Goal: Communication & Community: Answer question/provide support

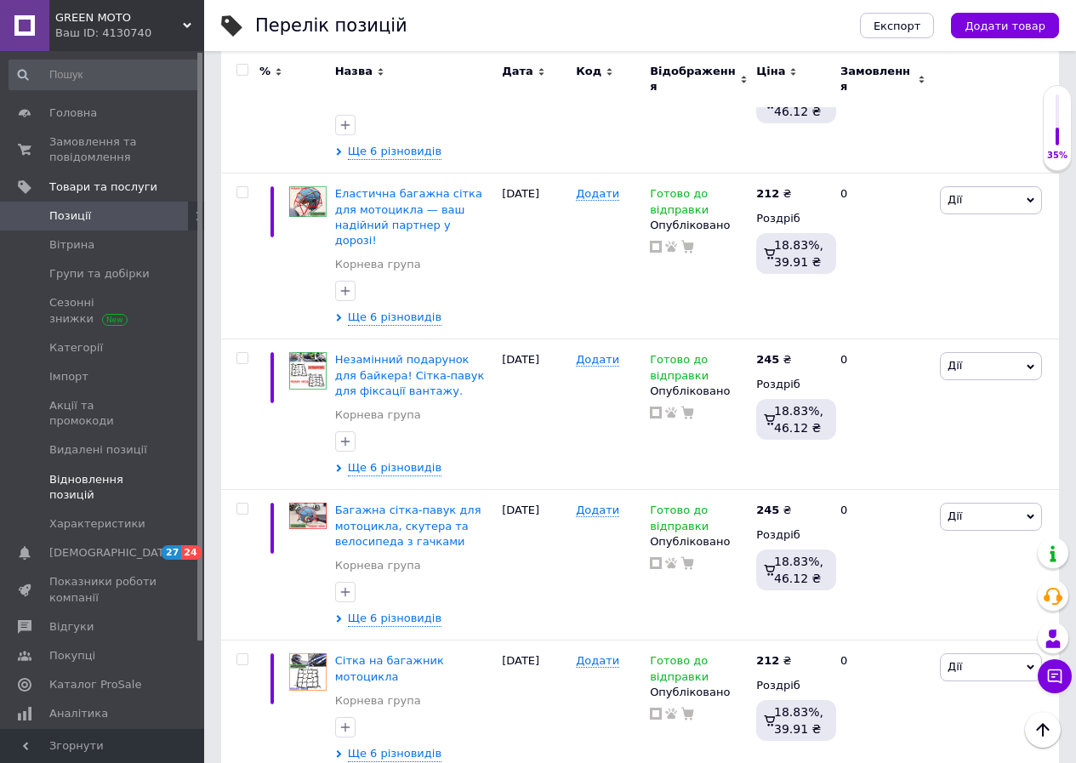
scroll to position [340, 0]
click at [65, 619] on span "Відгуки" at bounding box center [71, 626] width 44 height 15
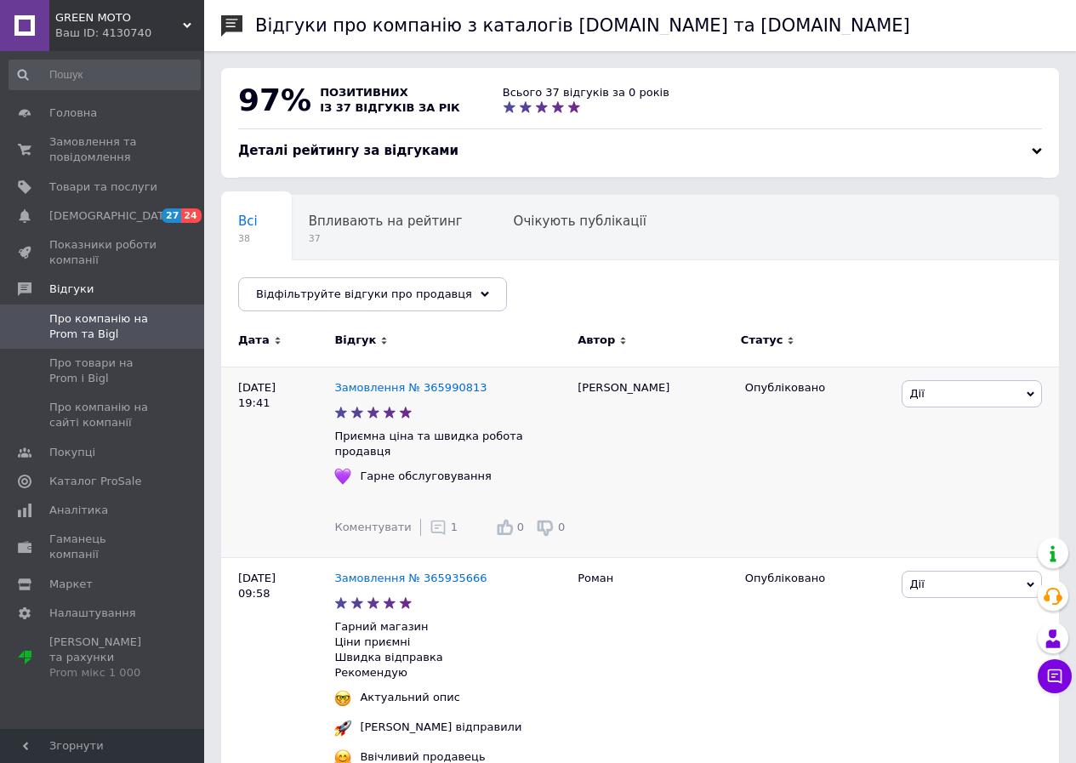
click at [451, 521] on span "1" at bounding box center [454, 527] width 7 height 13
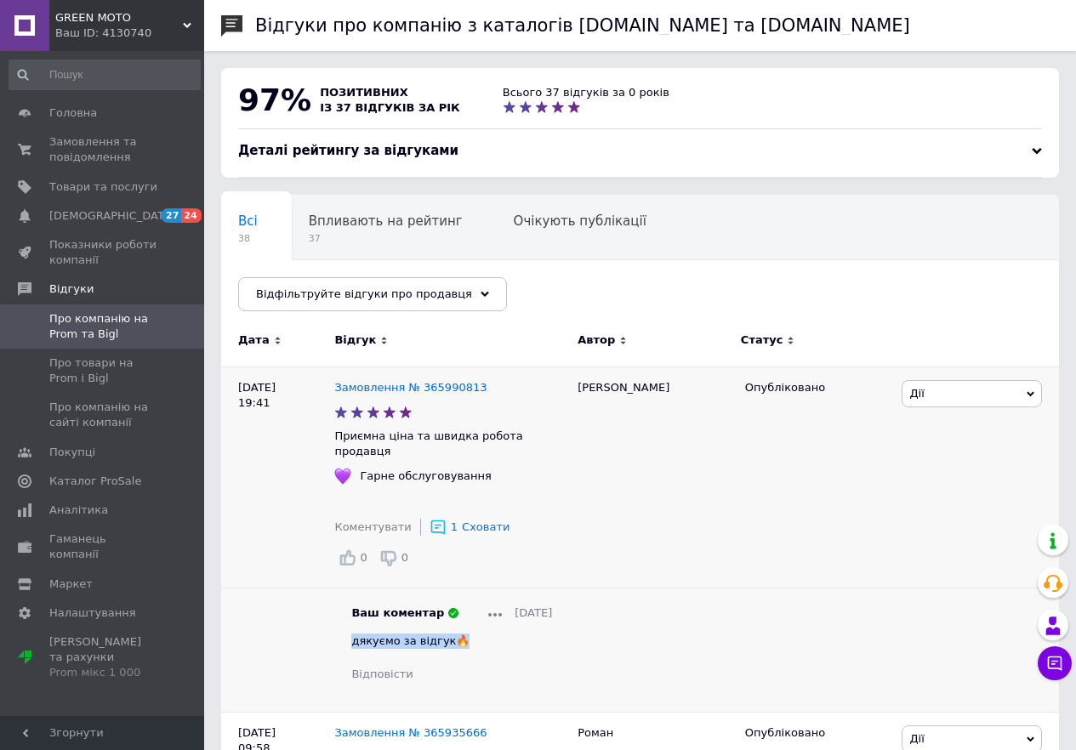
drag, startPoint x: 449, startPoint y: 600, endPoint x: 351, endPoint y: 596, distance: 97.9
click at [351, 634] on span "дякуємо за відгук🔥" at bounding box center [410, 640] width 118 height 13
copy span "дякуємо за відгук🔥"
click at [71, 288] on span "Відгуки" at bounding box center [71, 289] width 44 height 15
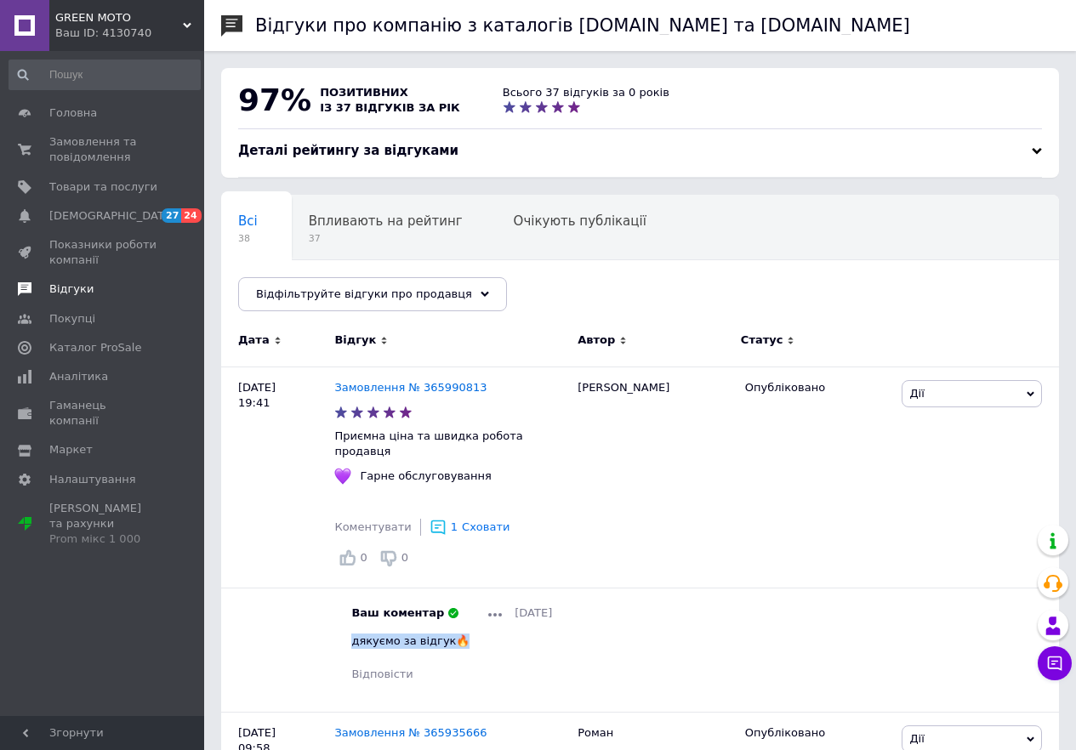
click at [73, 288] on span "Відгуки" at bounding box center [71, 289] width 44 height 15
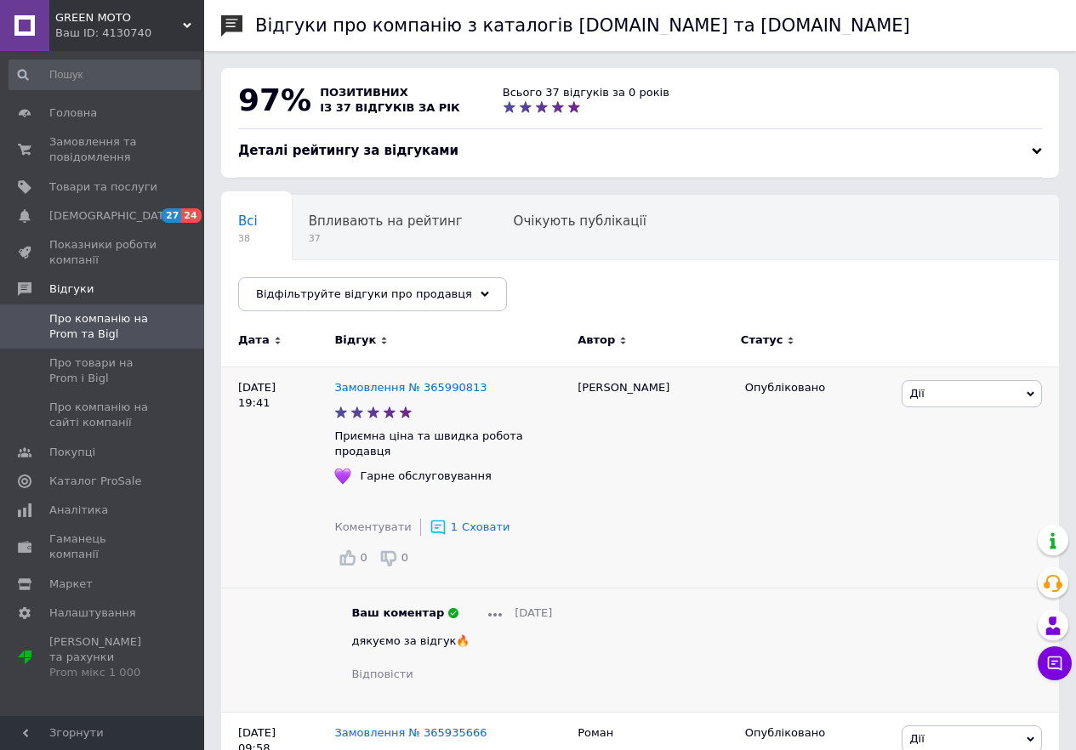
click at [642, 617] on div "[PERSON_NAME]" at bounding box center [653, 539] width 168 height 345
